Goal: Navigation & Orientation: Go to known website

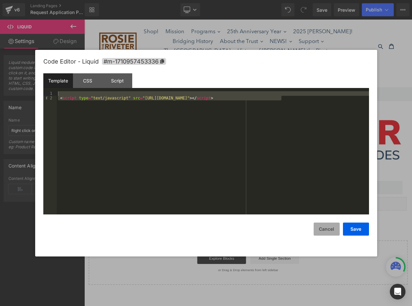
click at [324, 231] on button "Cancel" at bounding box center [326, 228] width 26 height 13
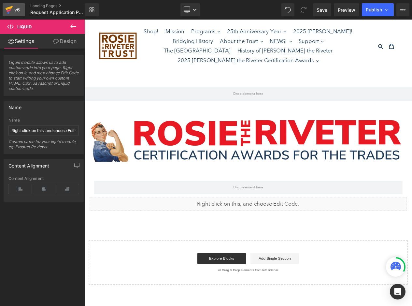
click at [10, 9] on icon at bounding box center [9, 10] width 5 height 3
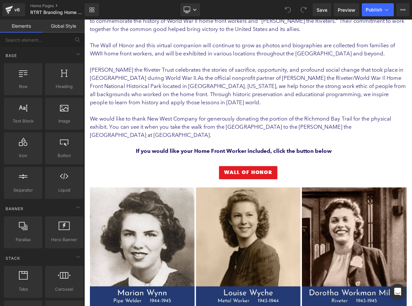
scroll to position [524, 0]
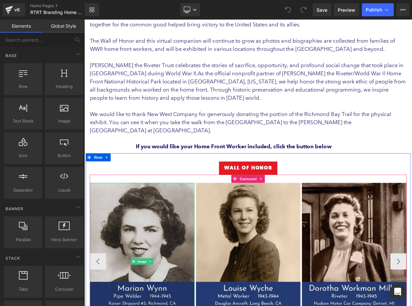
click at [132, 216] on img at bounding box center [154, 310] width 126 height 189
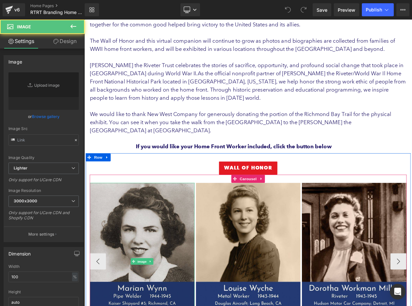
type input "https://ucarecdn.com/002012fa-7b36-4ee5-a780-ce7760a12556/-/format/auto/-/previ…"
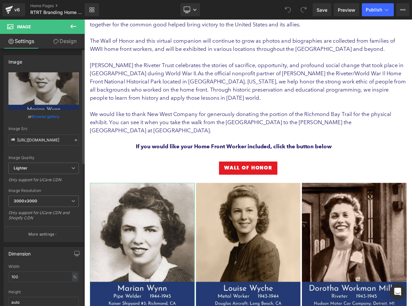
click at [55, 117] on link "Browse gallery" at bounding box center [46, 116] width 28 height 11
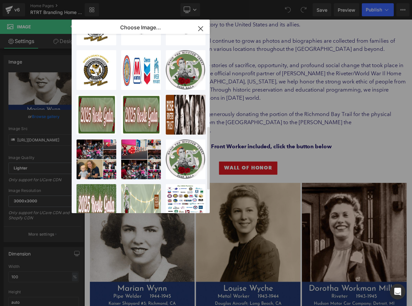
scroll to position [0, 0]
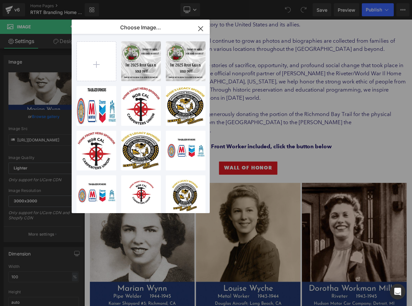
click at [200, 31] on icon "button" at bounding box center [200, 28] width 10 height 10
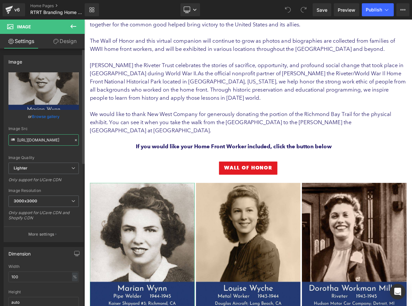
scroll to position [0, 235]
drag, startPoint x: 56, startPoint y: 141, endPoint x: 76, endPoint y: 144, distance: 20.8
click at [76, 144] on div "https://ucarecdn.com/002012fa-7b36-4ee5-a780-ce7760a12556/-/format/auto/-/previ…" at bounding box center [43, 156] width 79 height 169
click at [13, 10] on div "v6" at bounding box center [17, 10] width 8 height 8
